Goal: Find specific page/section: Find specific page/section

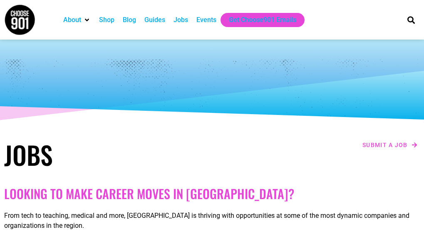
click at [179, 17] on div "Jobs" at bounding box center [180, 20] width 15 height 10
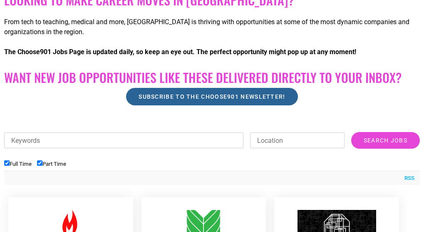
scroll to position [208, 0]
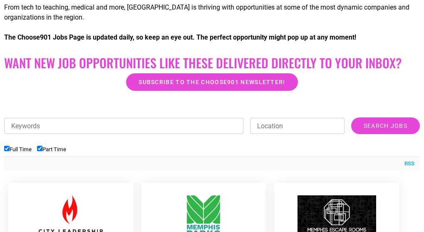
click at [307, 123] on input "Location" at bounding box center [297, 126] width 94 height 16
type input "[GEOGRAPHIC_DATA],[GEOGRAPHIC_DATA]"
click at [351, 117] on input "Search Jobs" at bounding box center [385, 125] width 69 height 17
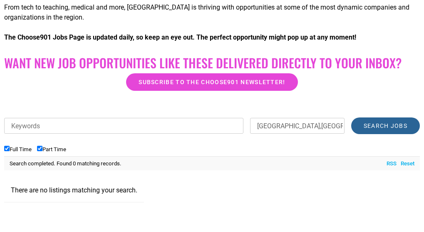
click at [384, 121] on input "Search Jobs" at bounding box center [385, 125] width 69 height 17
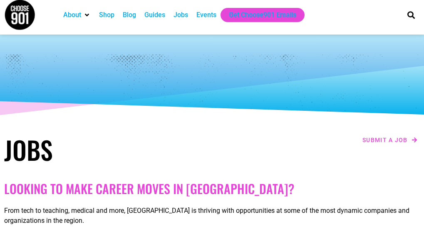
scroll to position [0, 0]
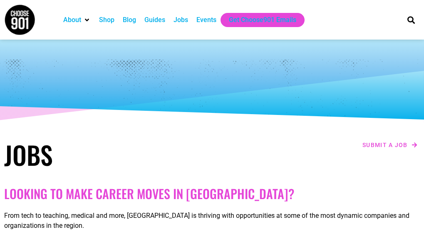
click at [184, 22] on div "Jobs" at bounding box center [180, 20] width 15 height 10
click at [182, 19] on div "Jobs" at bounding box center [180, 20] width 15 height 10
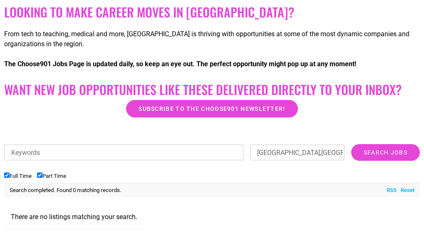
scroll to position [166, 0]
